Goal: Check status: Check status

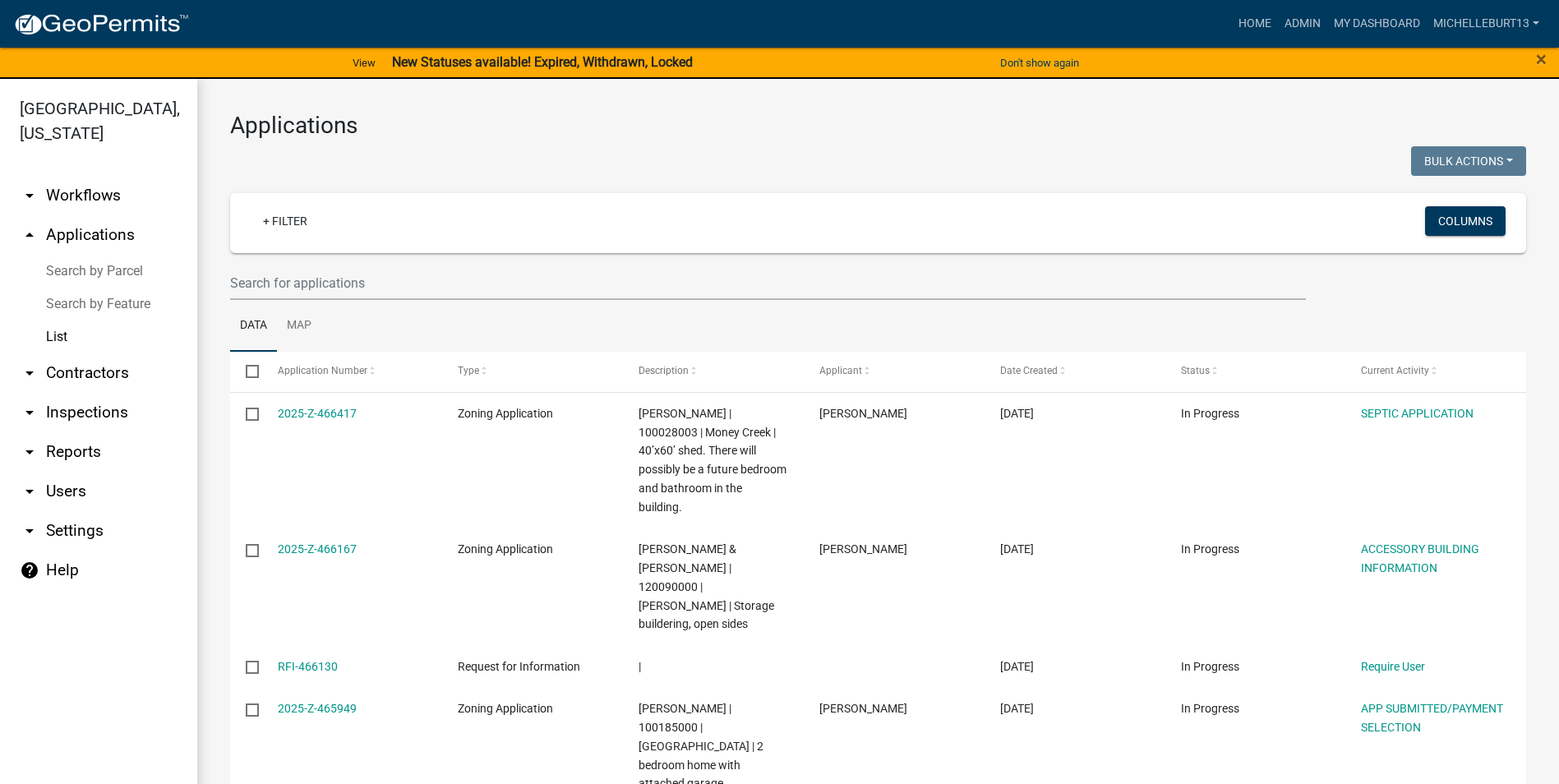
select select "3: 100"
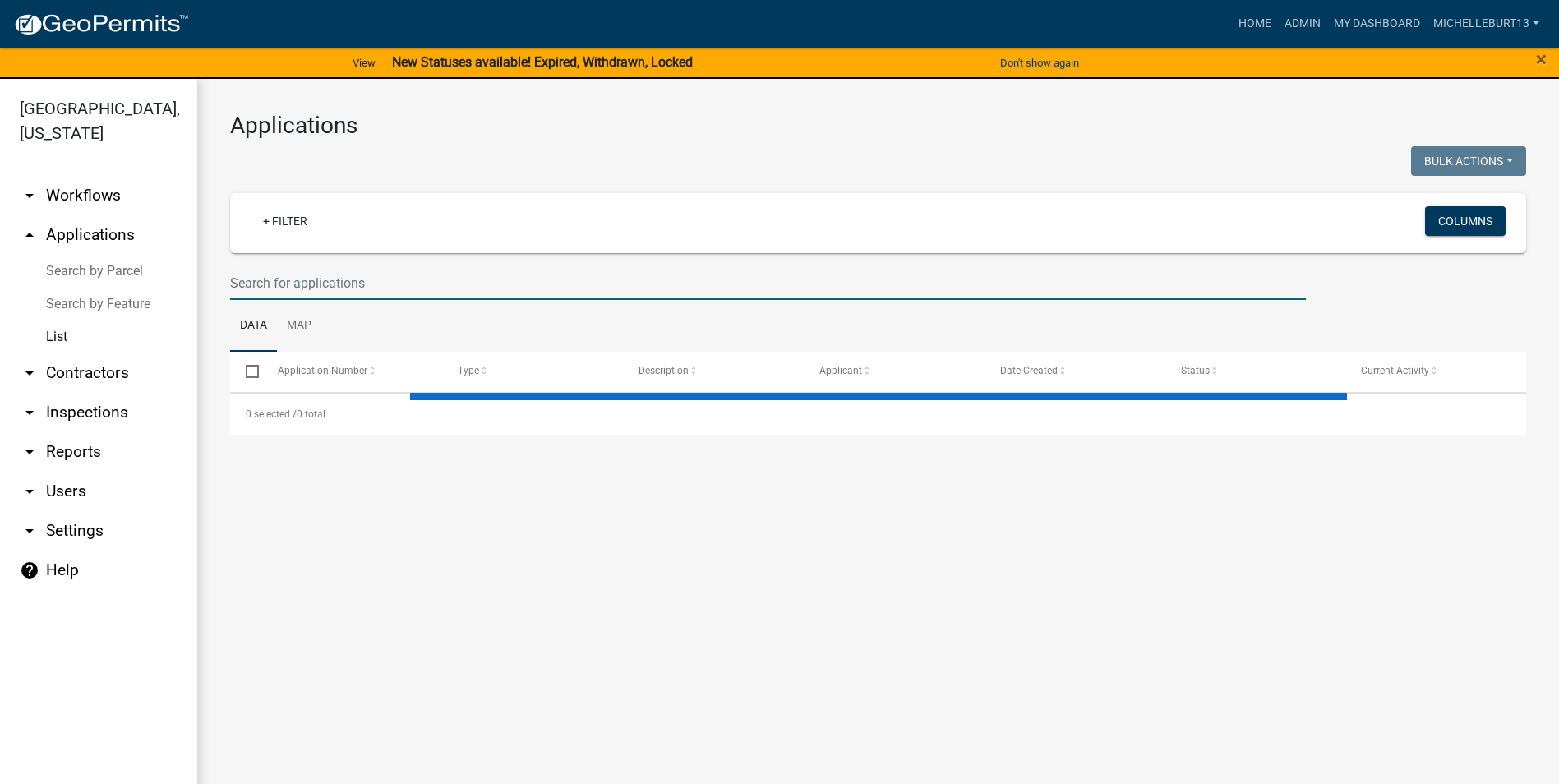
click at [304, 279] on input "text" at bounding box center [768, 283] width 1076 height 33
select select "3: 100"
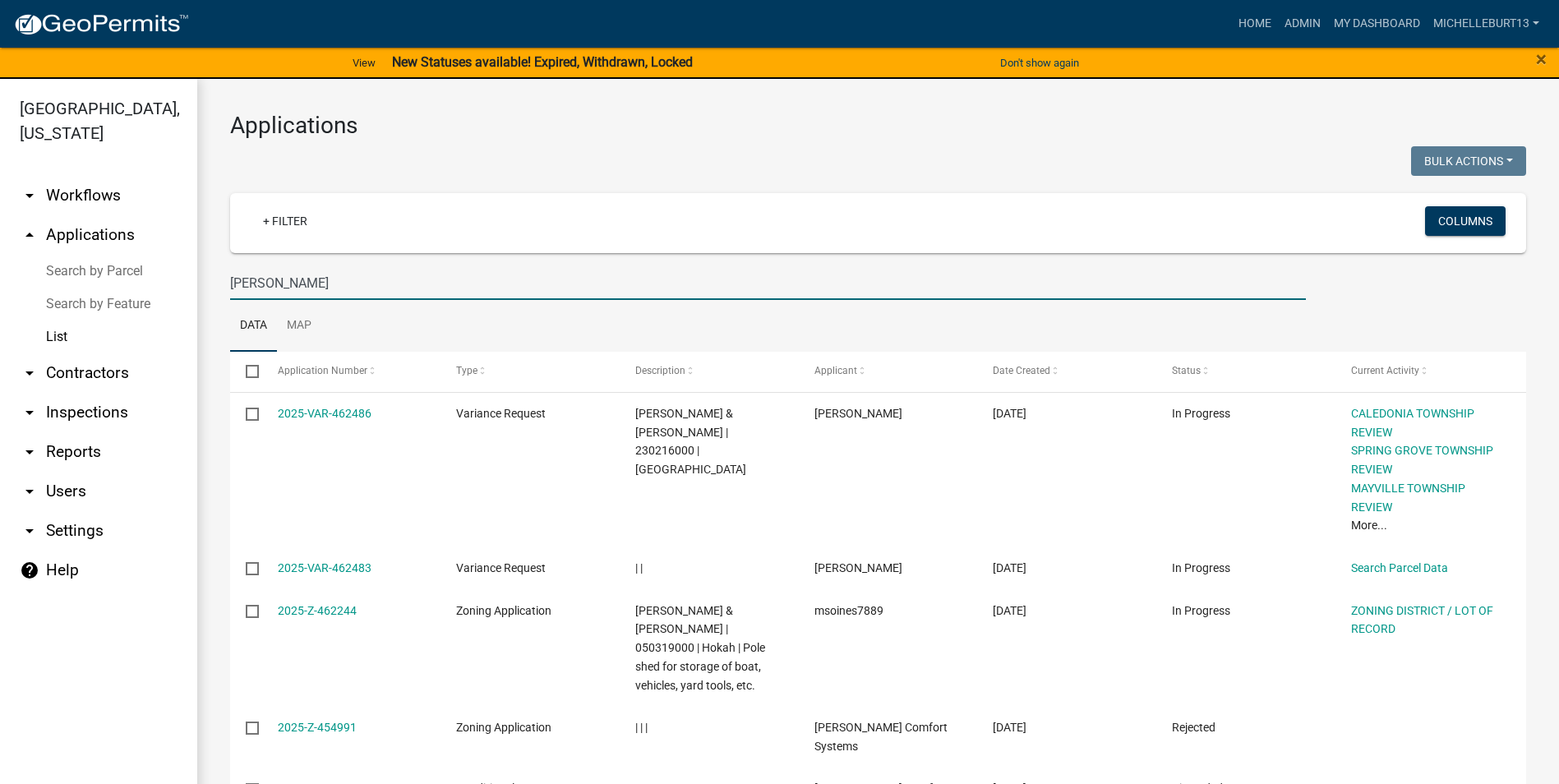
type input "[PERSON_NAME]"
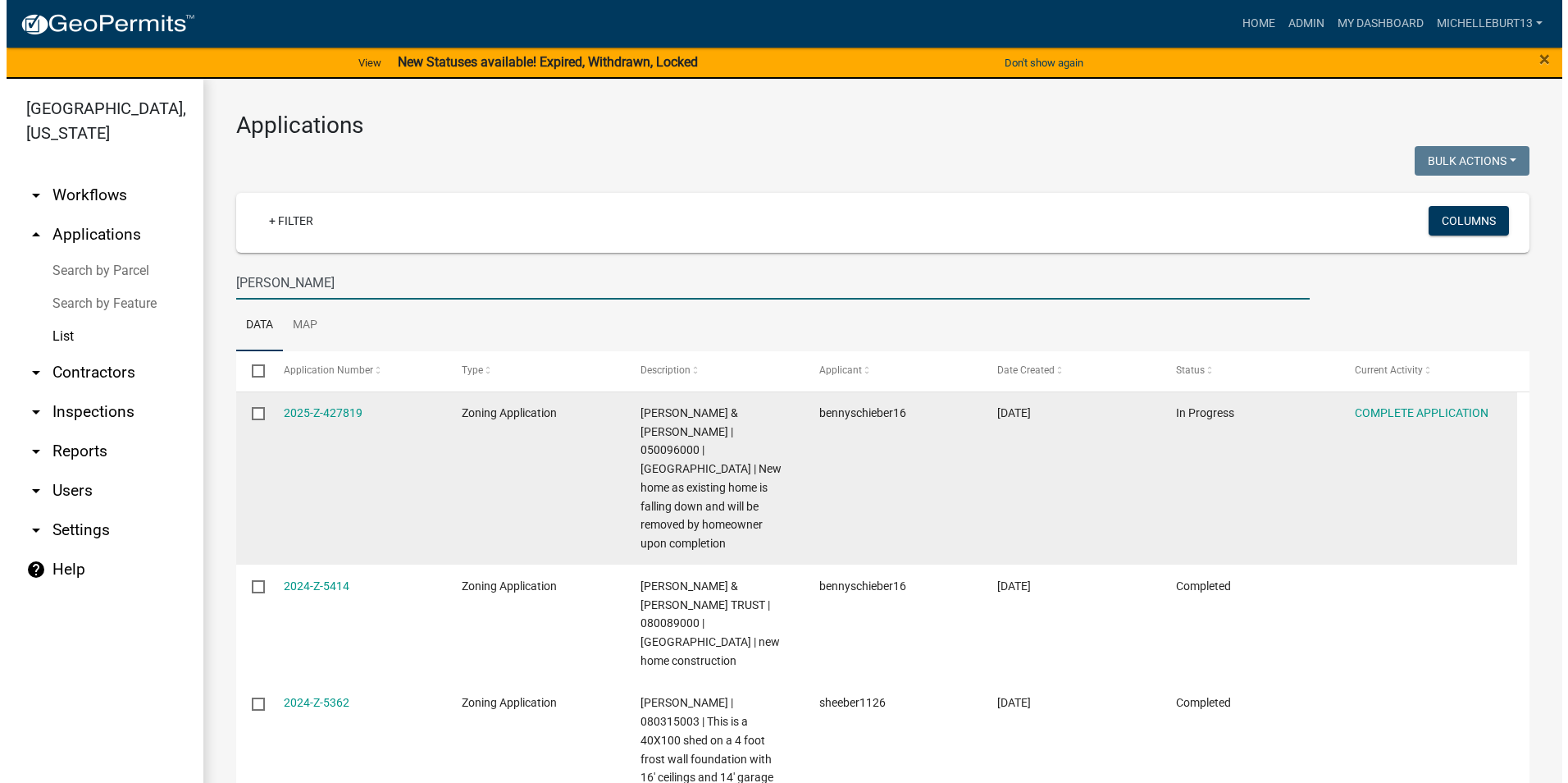
scroll to position [82, 0]
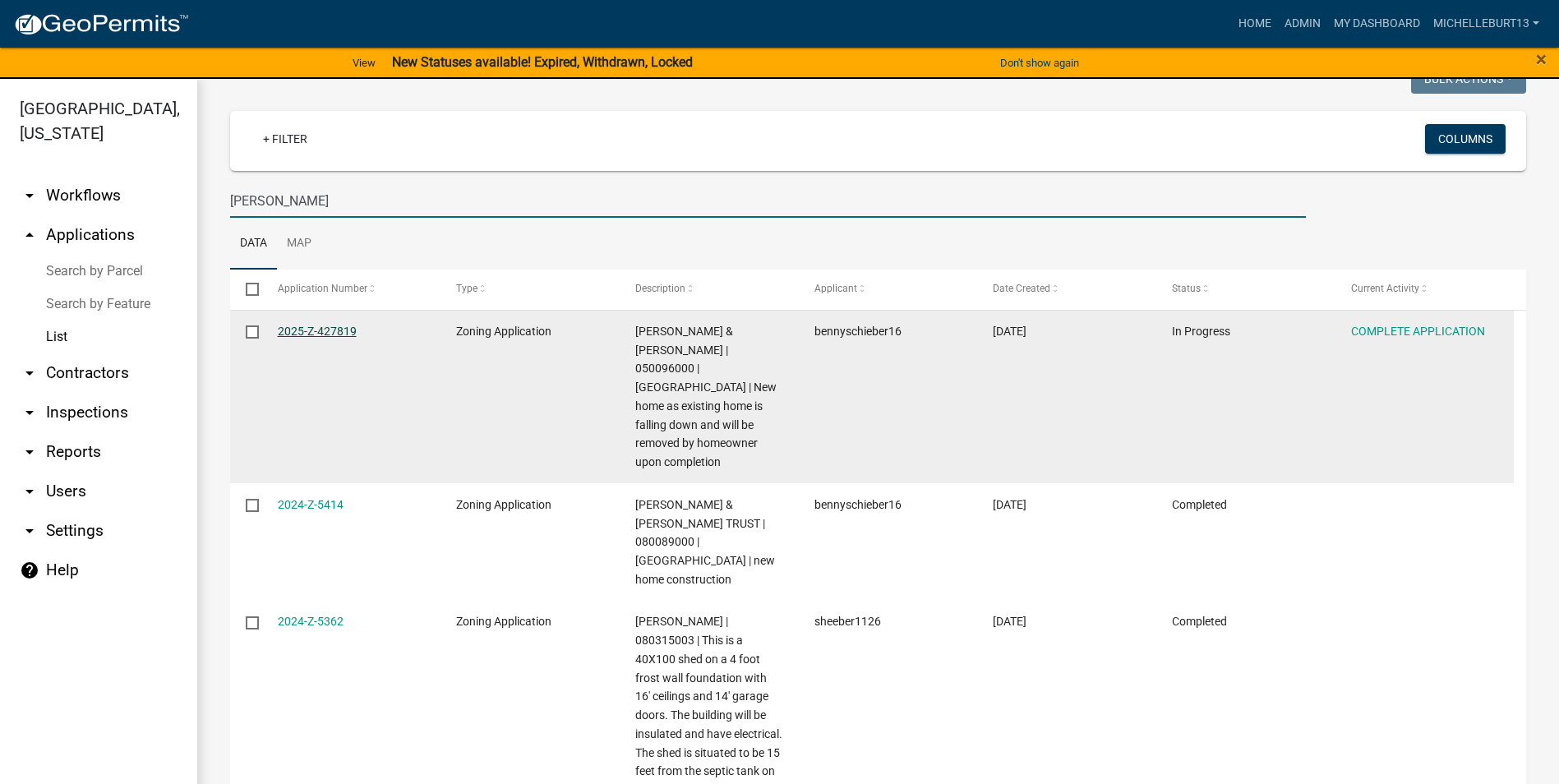
click at [331, 332] on link "2025-Z-427819" at bounding box center [317, 331] width 79 height 13
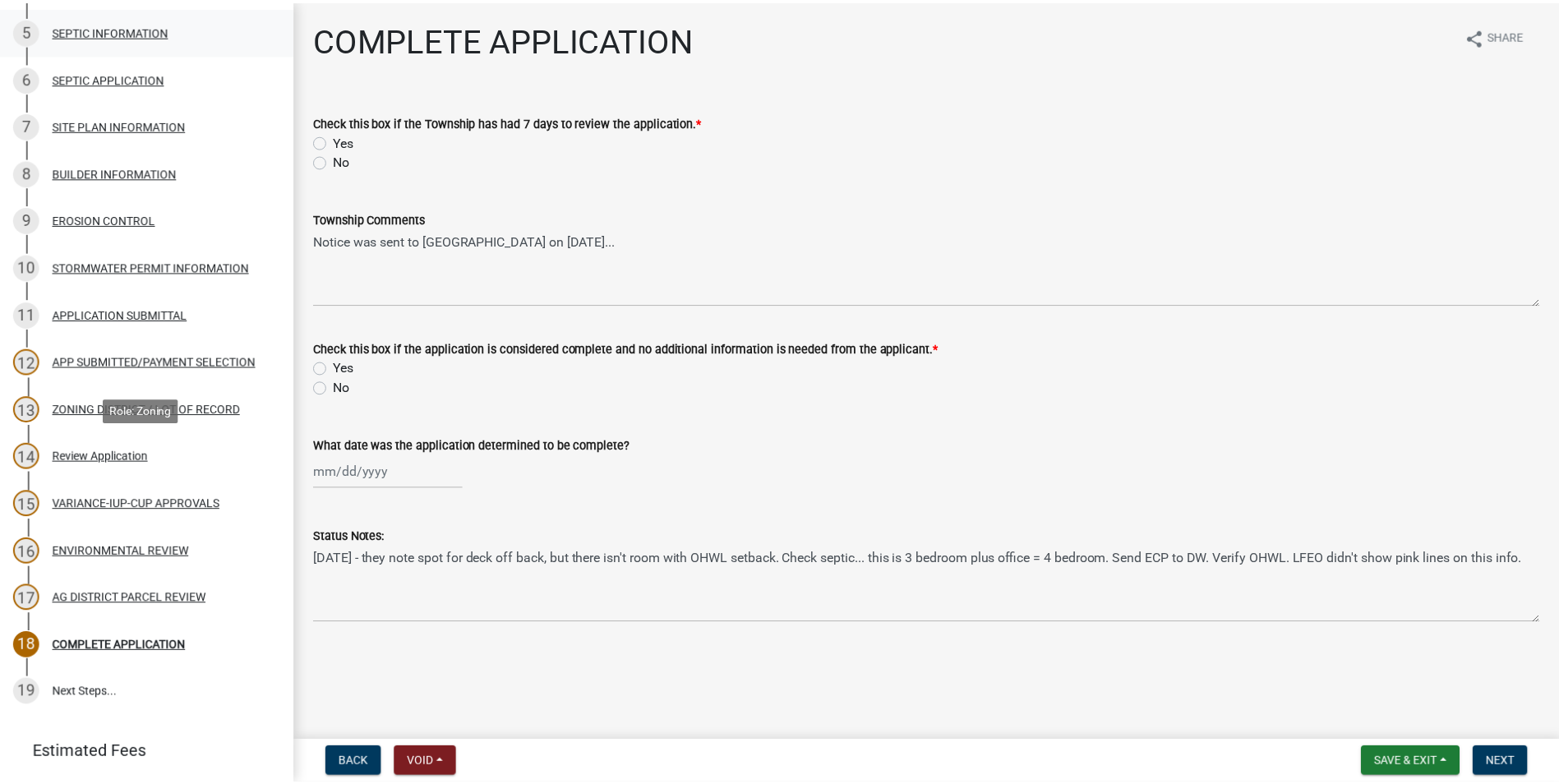
scroll to position [538, 0]
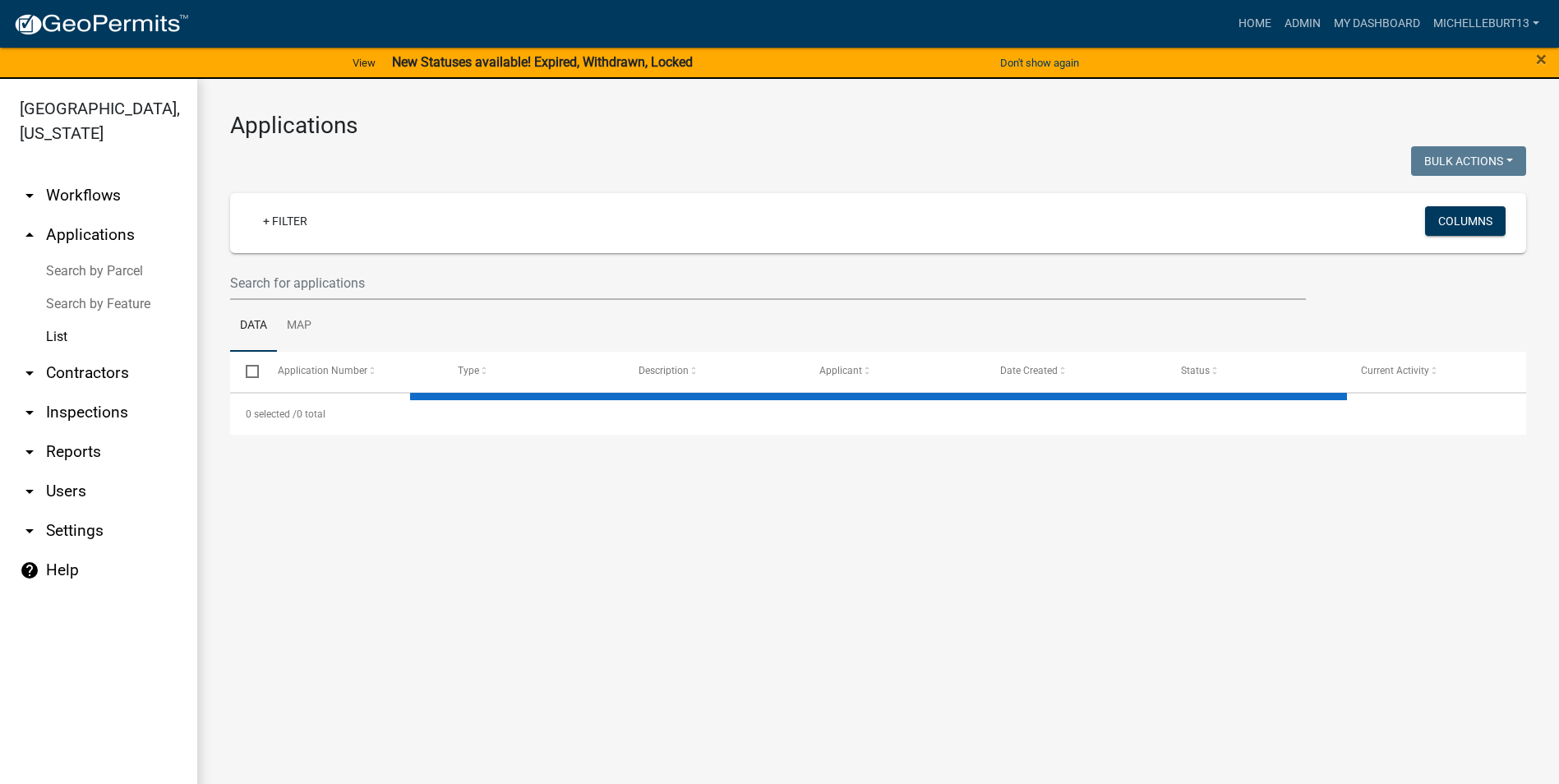
select select "3: 100"
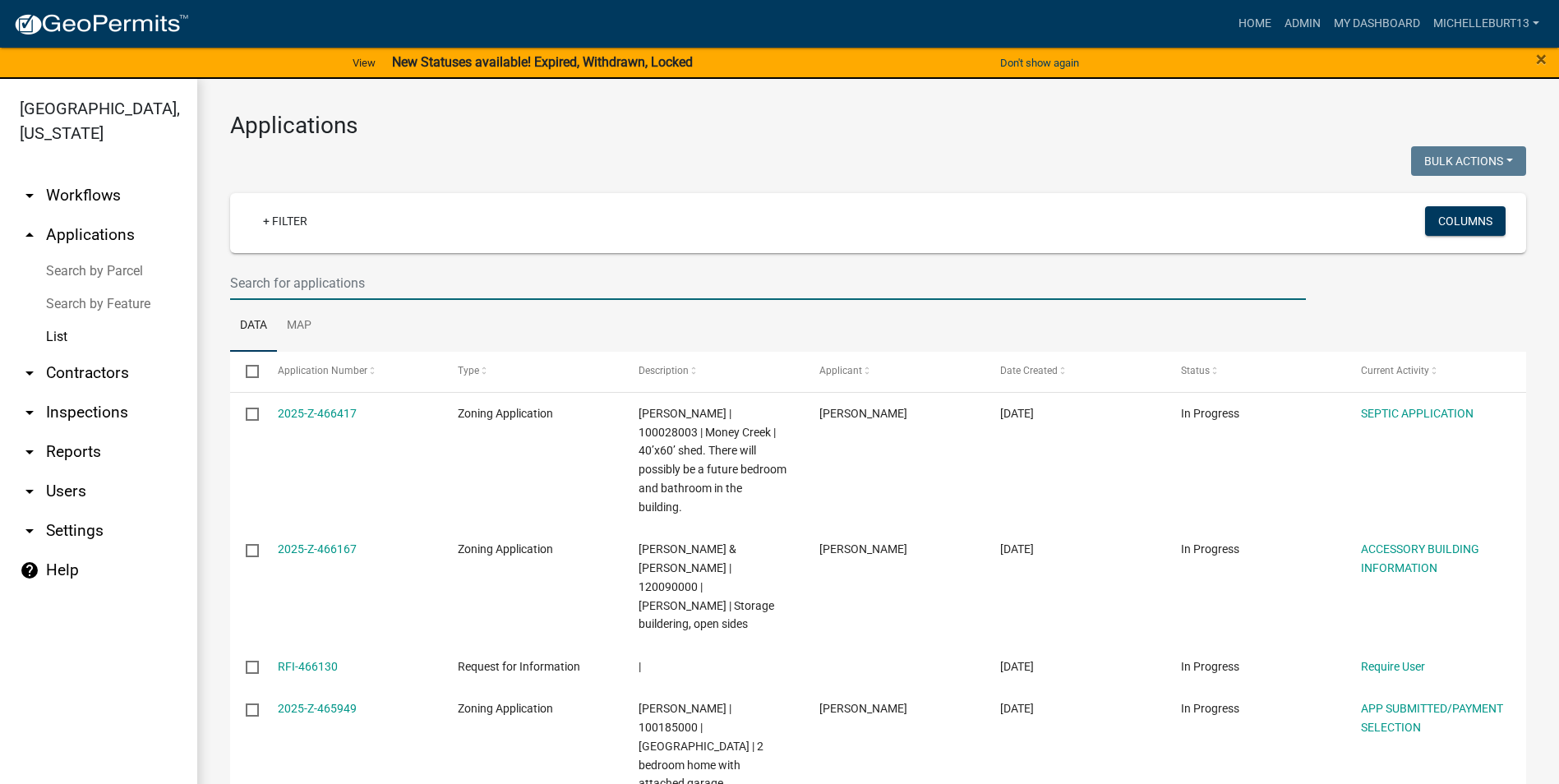
click at [345, 269] on input "text" at bounding box center [768, 283] width 1076 height 33
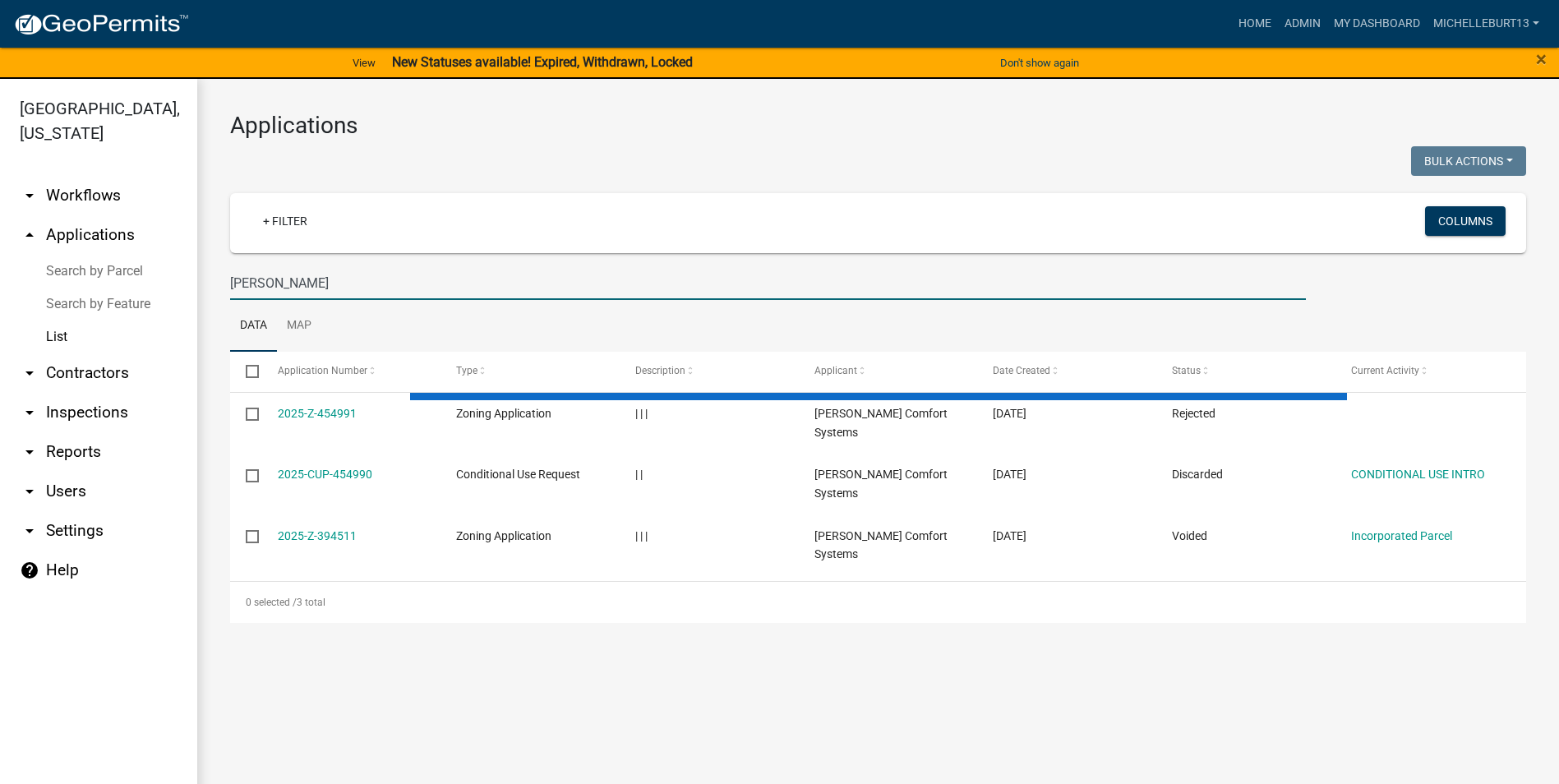
type input "[PERSON_NAME]"
select select "3: 100"
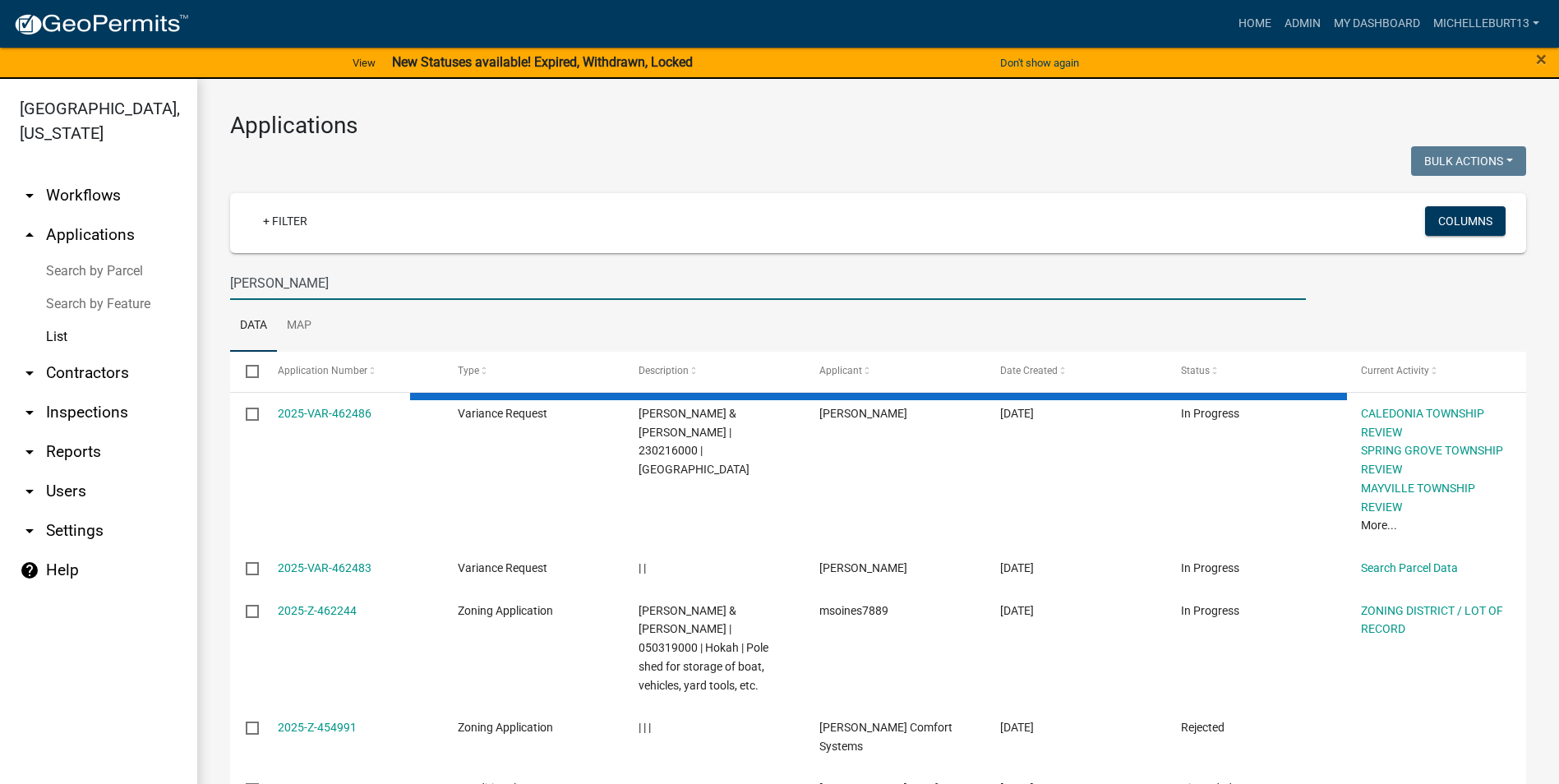
type input "[PERSON_NAME]"
